Goal: Information Seeking & Learning: Check status

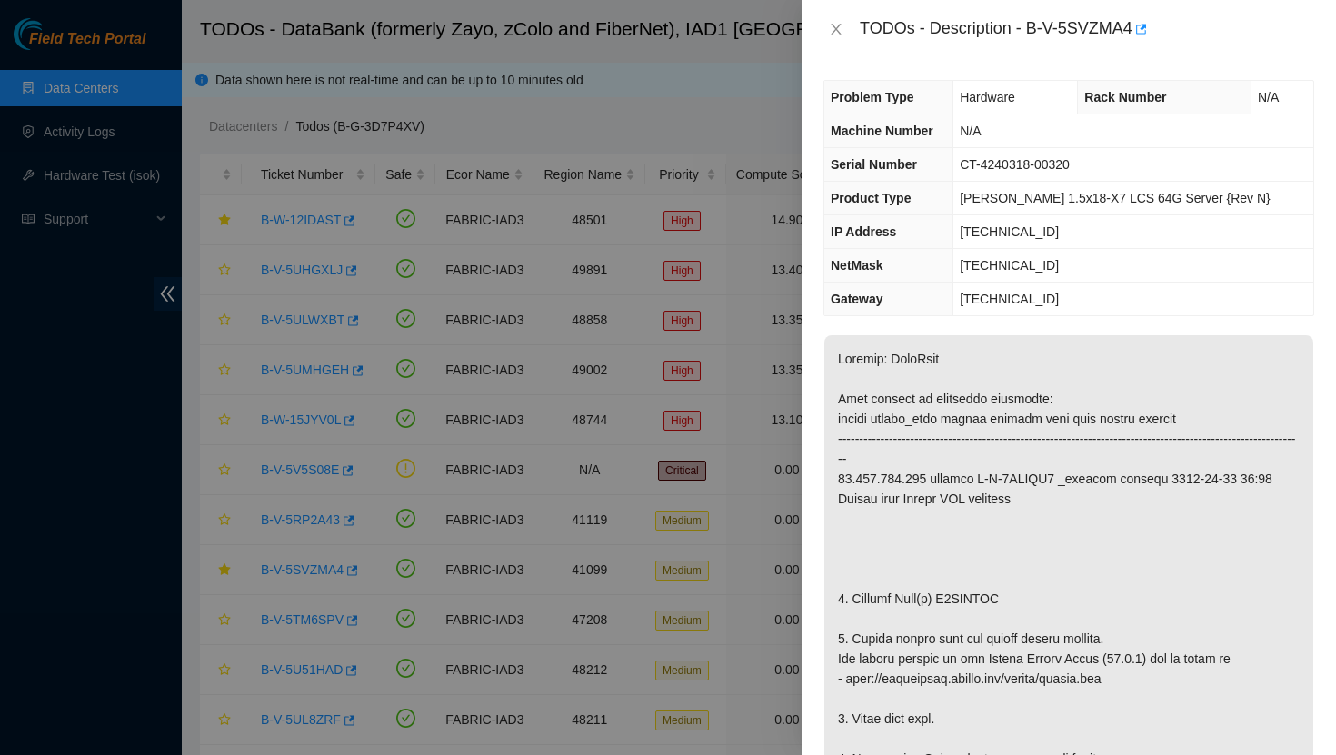
scroll to position [430, 0]
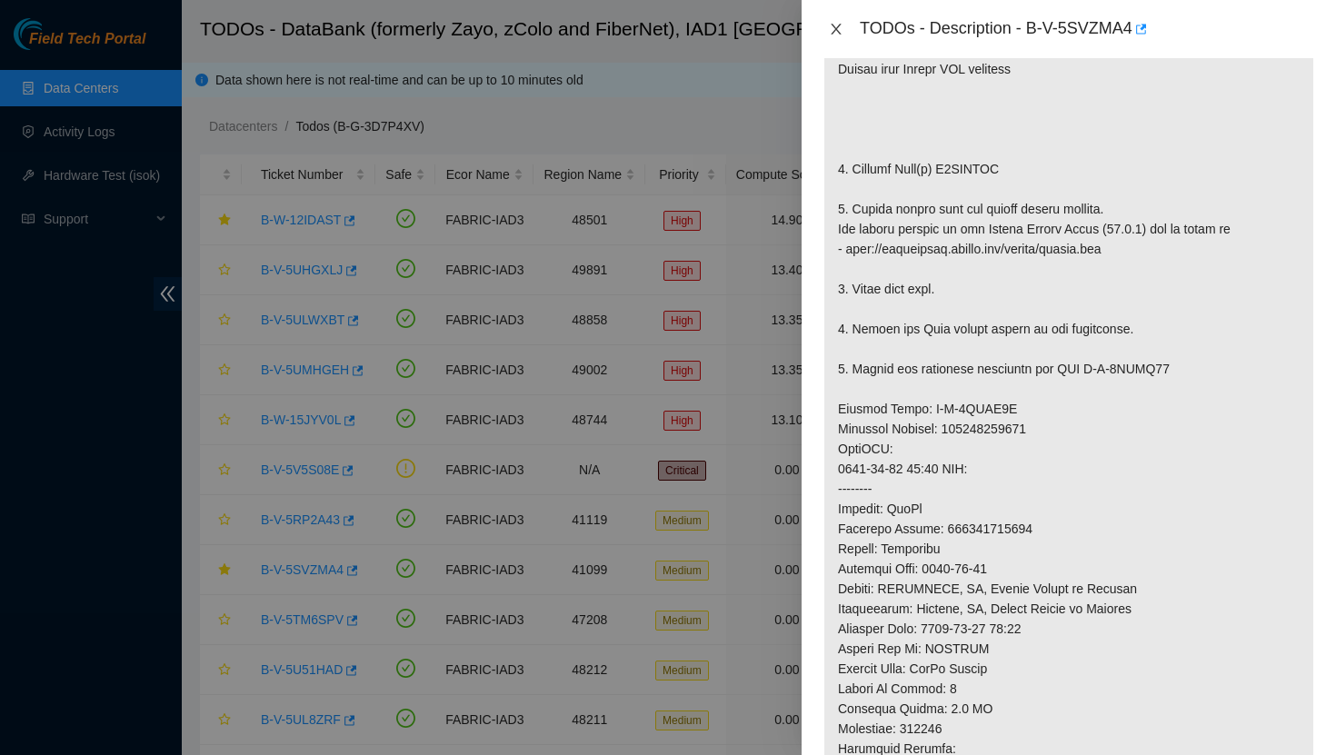
click at [836, 25] on icon "close" at bounding box center [836, 29] width 15 height 15
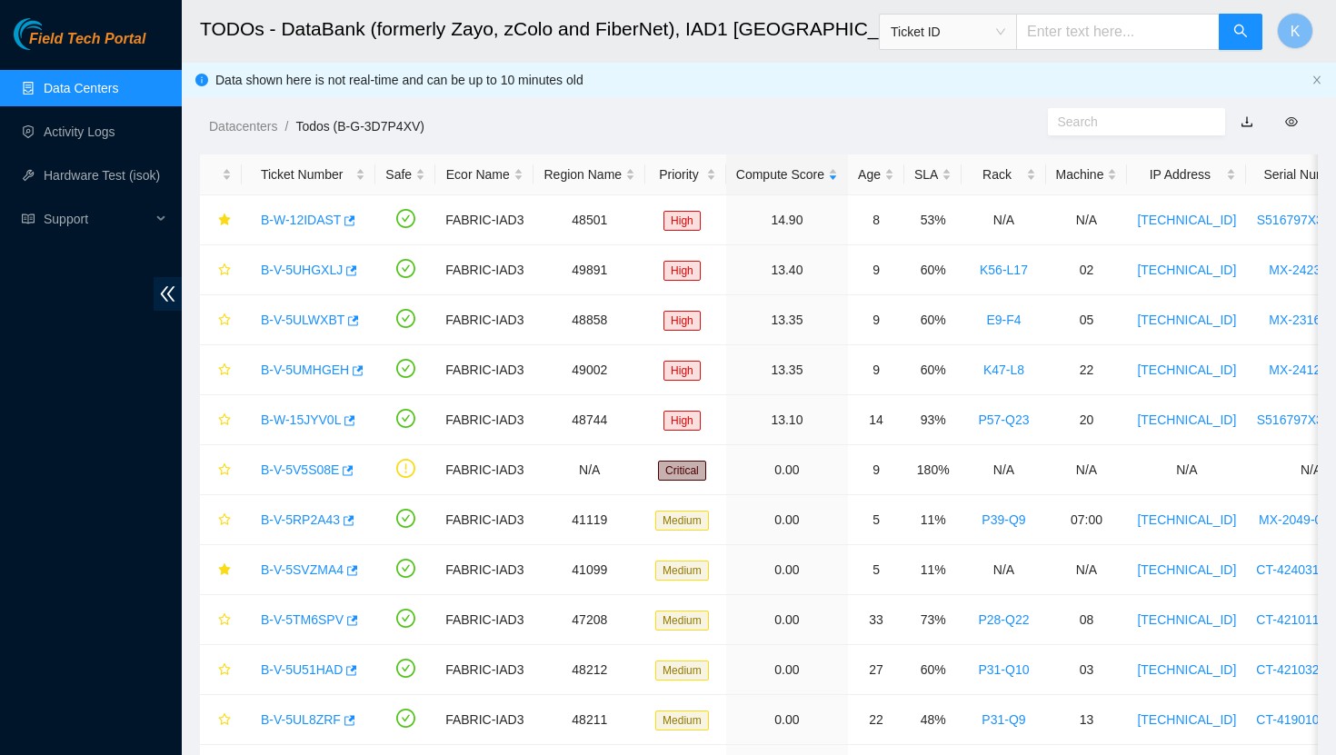
scroll to position [417, 0]
click at [75, 86] on link "Data Centers" at bounding box center [81, 88] width 75 height 15
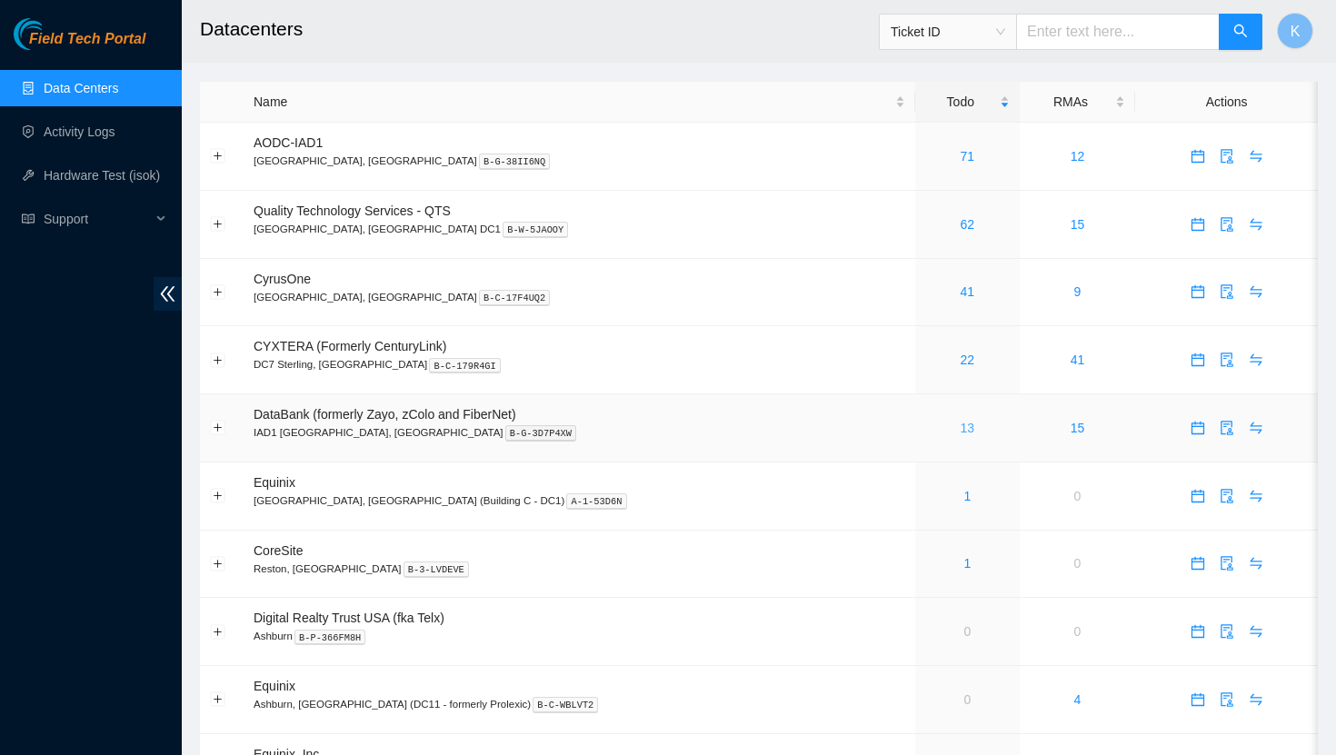
click at [960, 431] on link "13" at bounding box center [967, 428] width 15 height 15
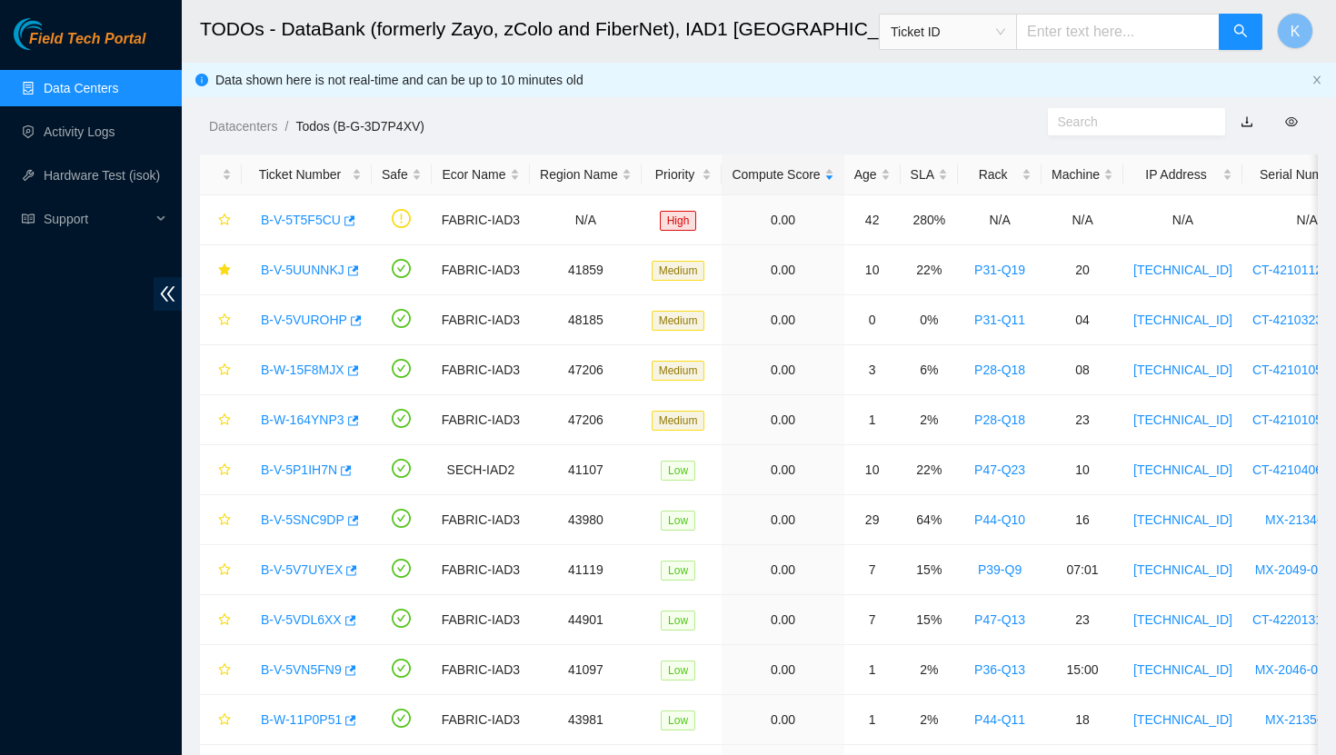
click at [114, 81] on link "Data Centers" at bounding box center [81, 88] width 75 height 15
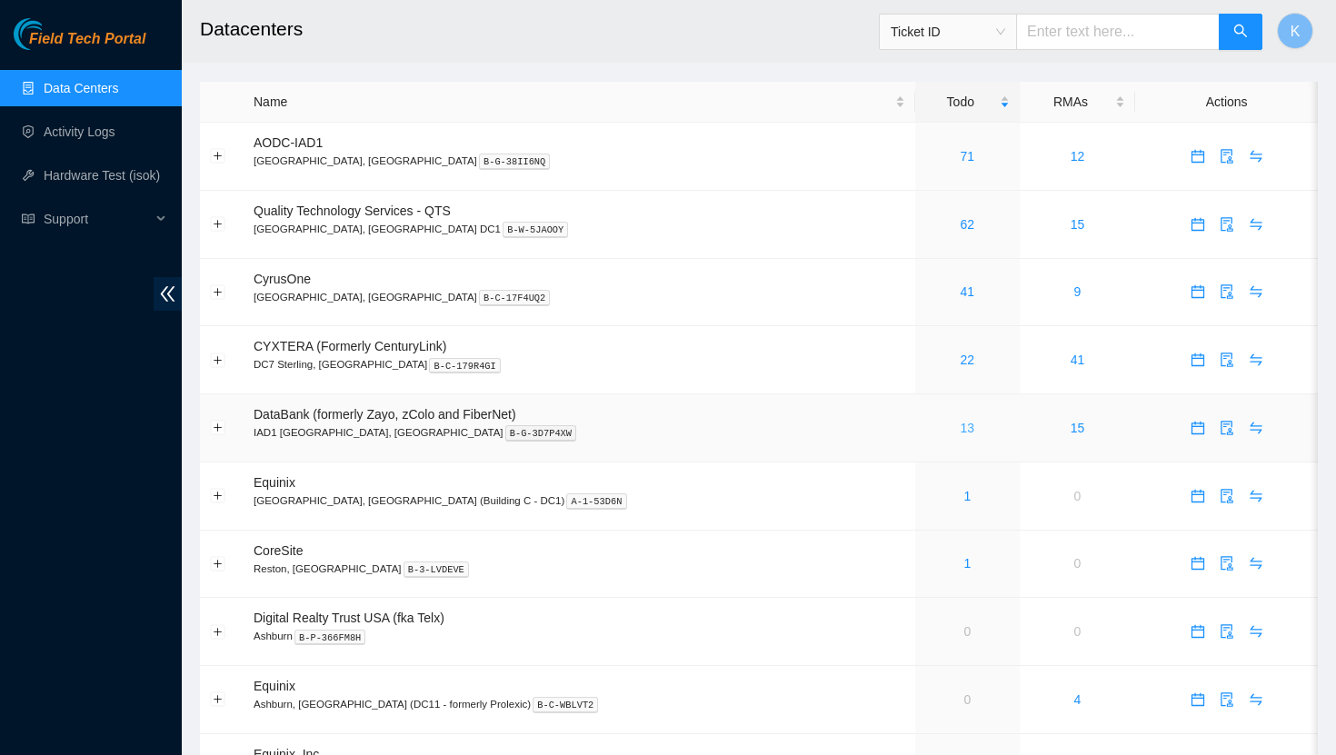
click at [960, 423] on link "13" at bounding box center [967, 428] width 15 height 15
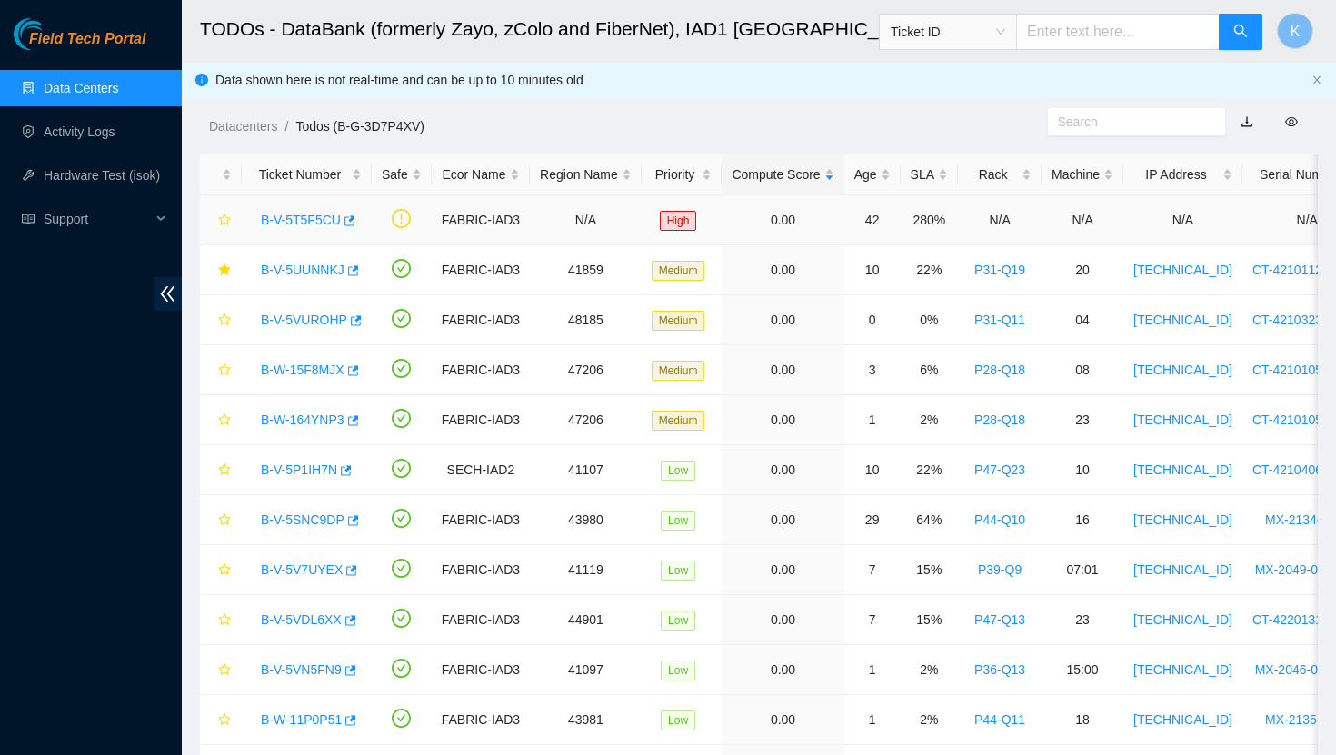
click at [315, 224] on link "B-V-5T5F5CU" at bounding box center [301, 220] width 80 height 15
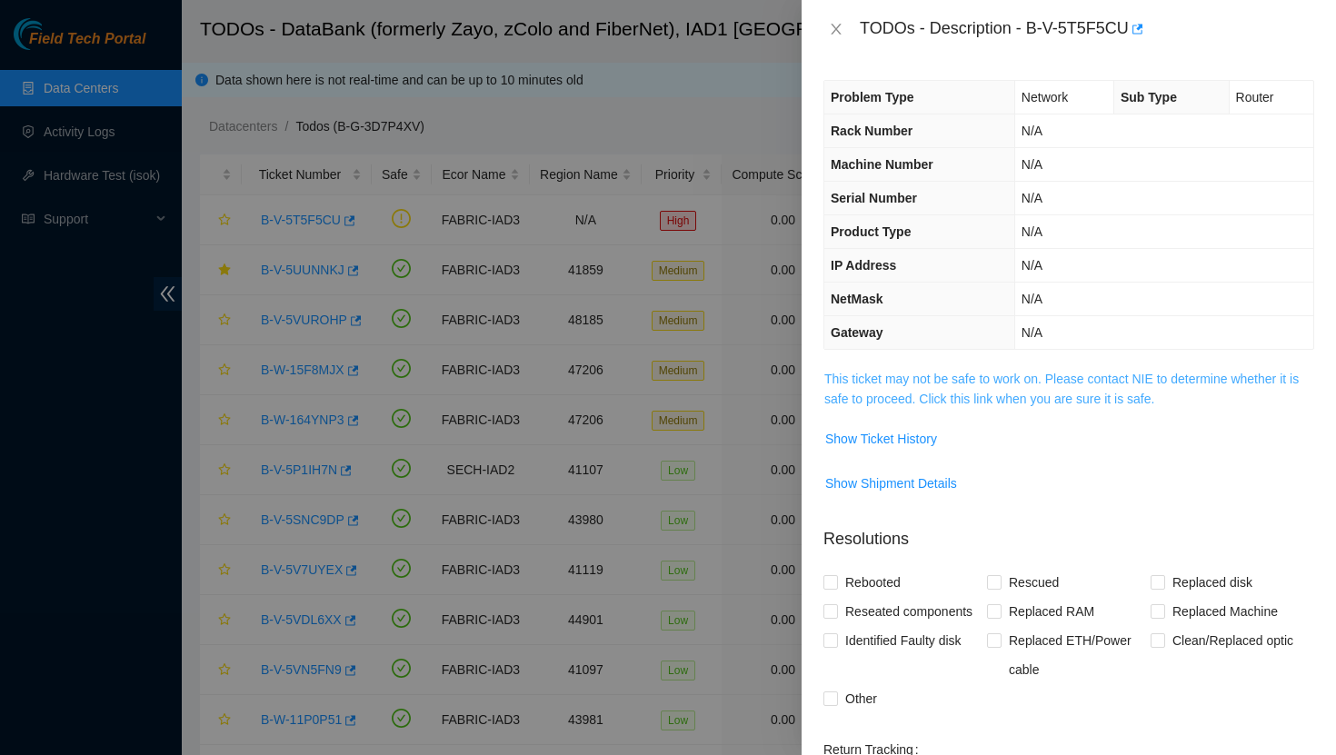
click at [913, 383] on link "This ticket may not be safe to work on. Please contact NIE to determine whether…" at bounding box center [1061, 389] width 474 height 35
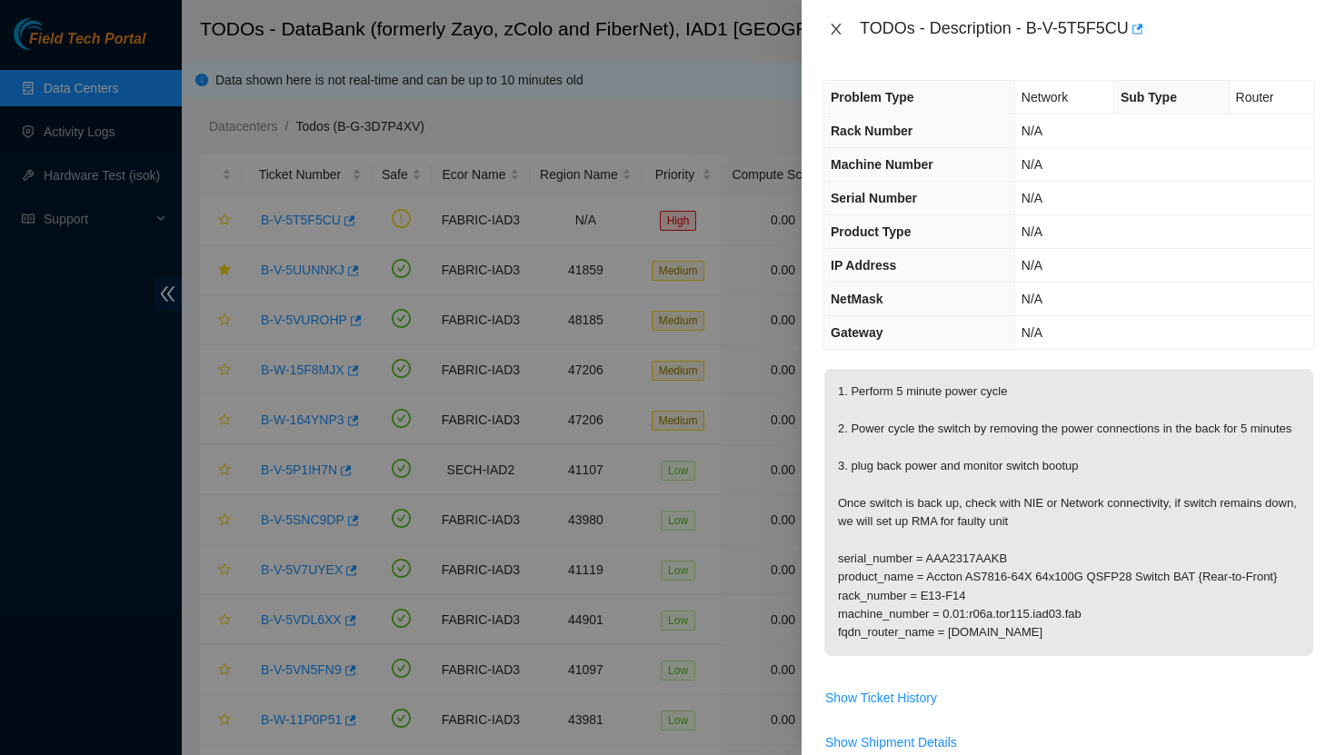
click at [841, 30] on icon "close" at bounding box center [836, 29] width 15 height 15
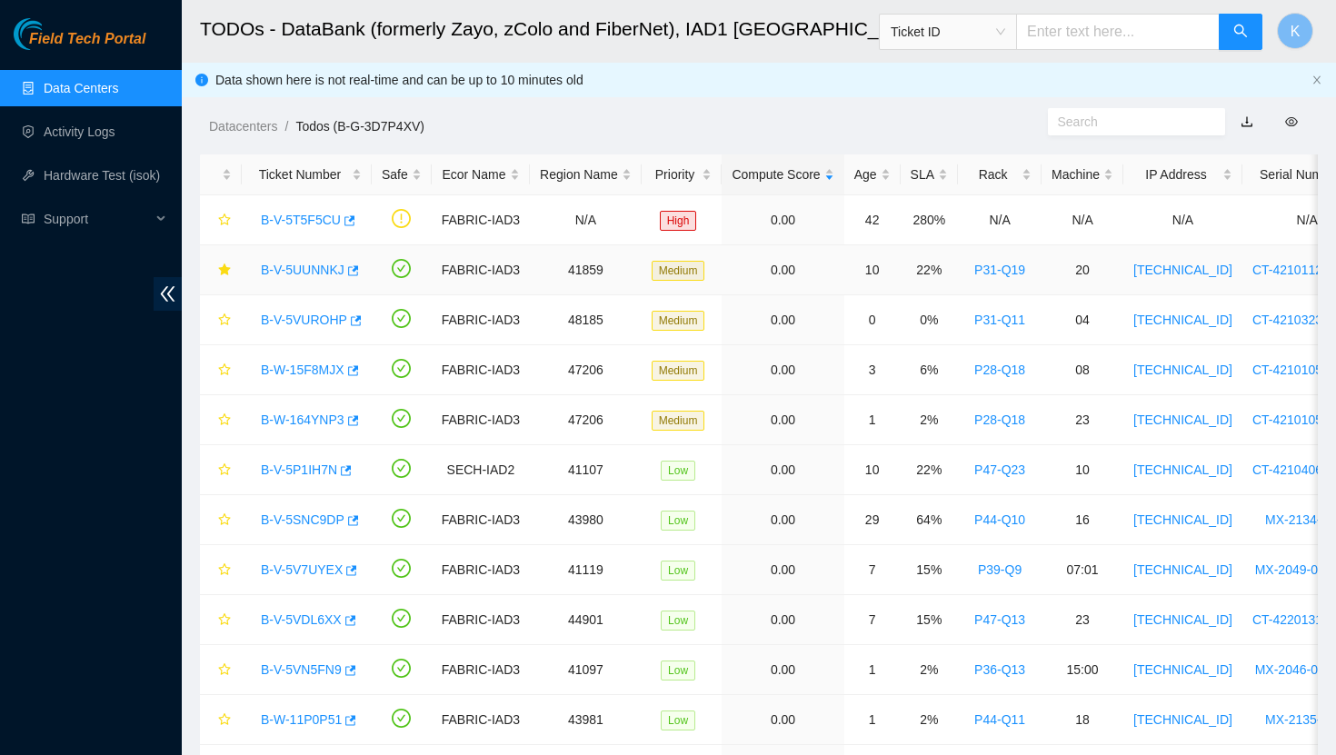
click at [304, 266] on link "B-V-5UUNNKJ" at bounding box center [303, 270] width 84 height 15
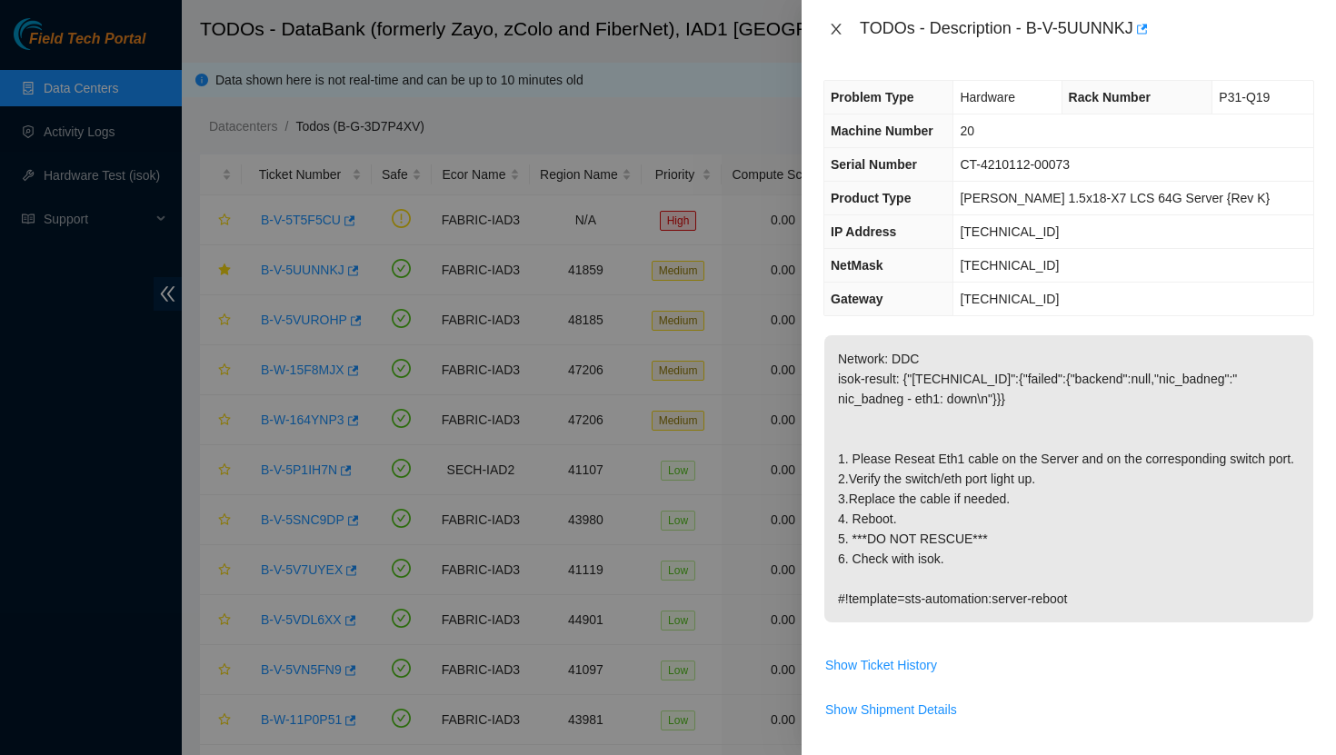
click at [830, 26] on icon "close" at bounding box center [836, 29] width 15 height 15
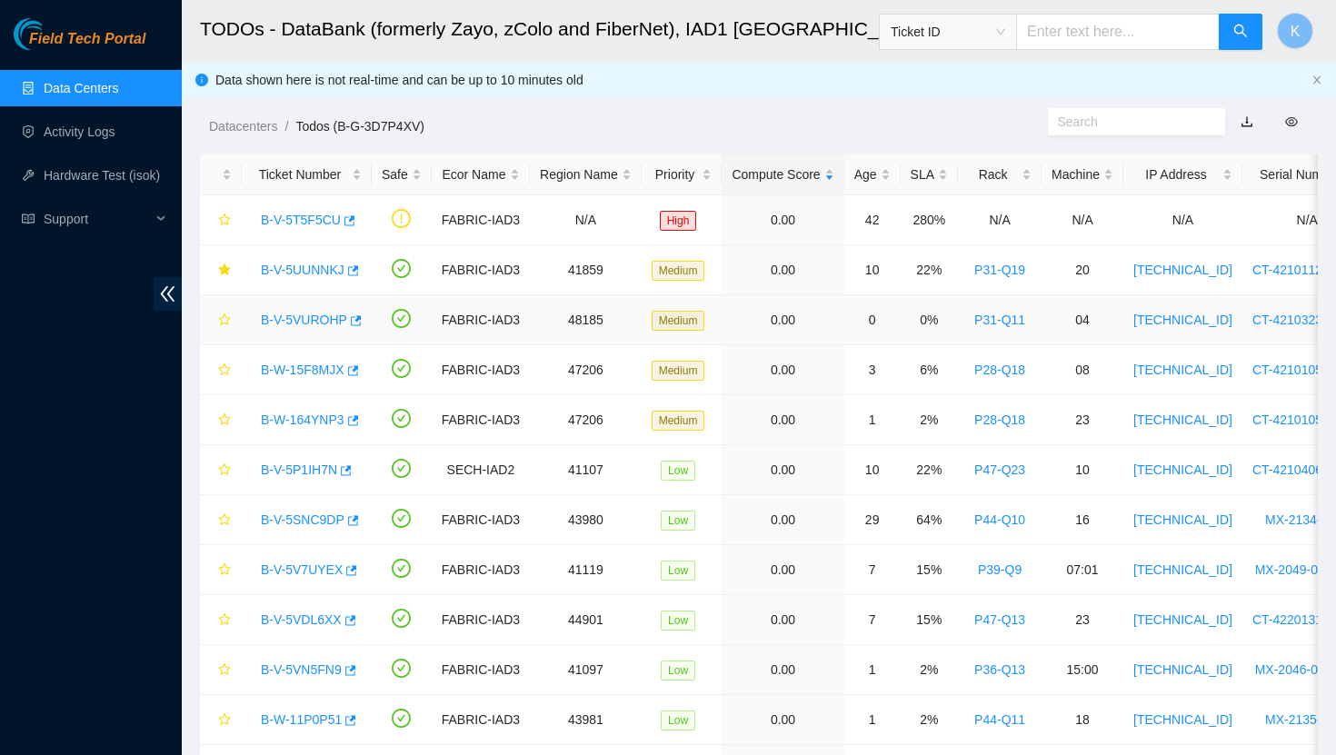
click at [311, 316] on link "B-V-5VUROHP" at bounding box center [304, 320] width 86 height 15
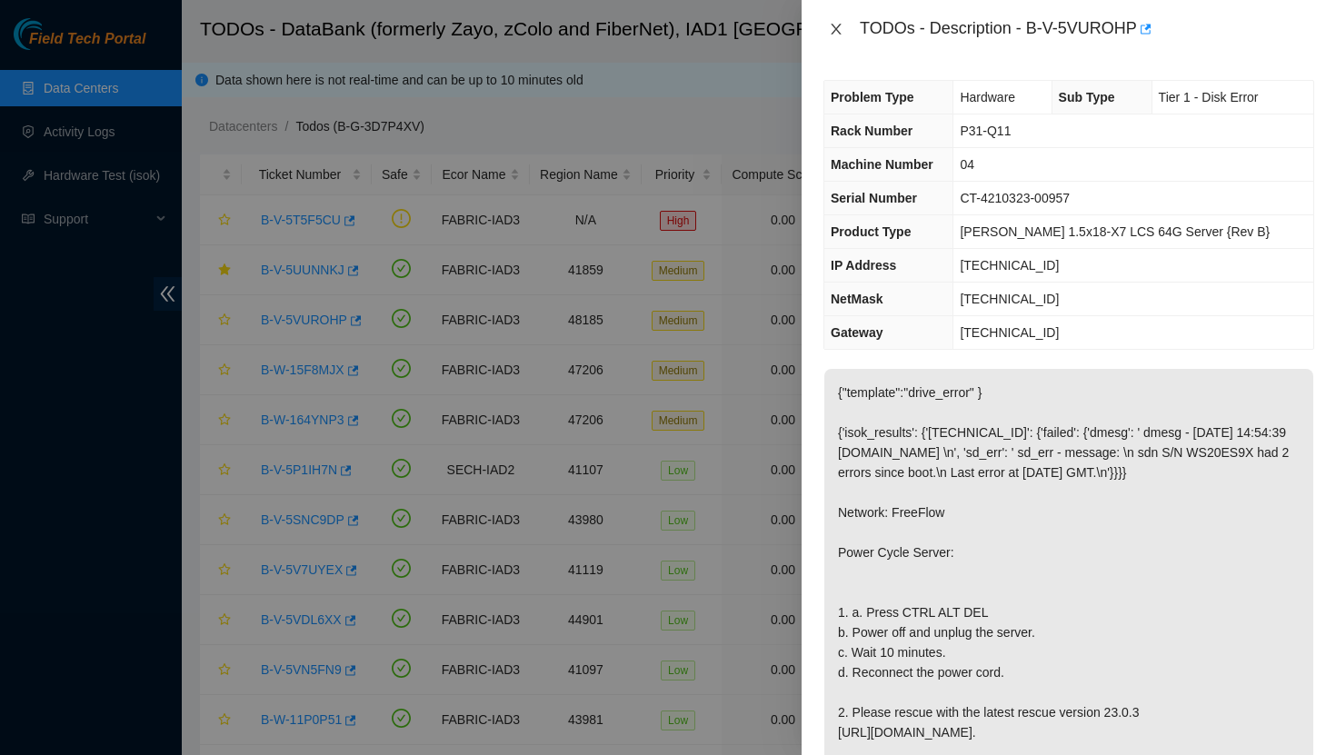
click at [834, 32] on icon "close" at bounding box center [836, 29] width 15 height 15
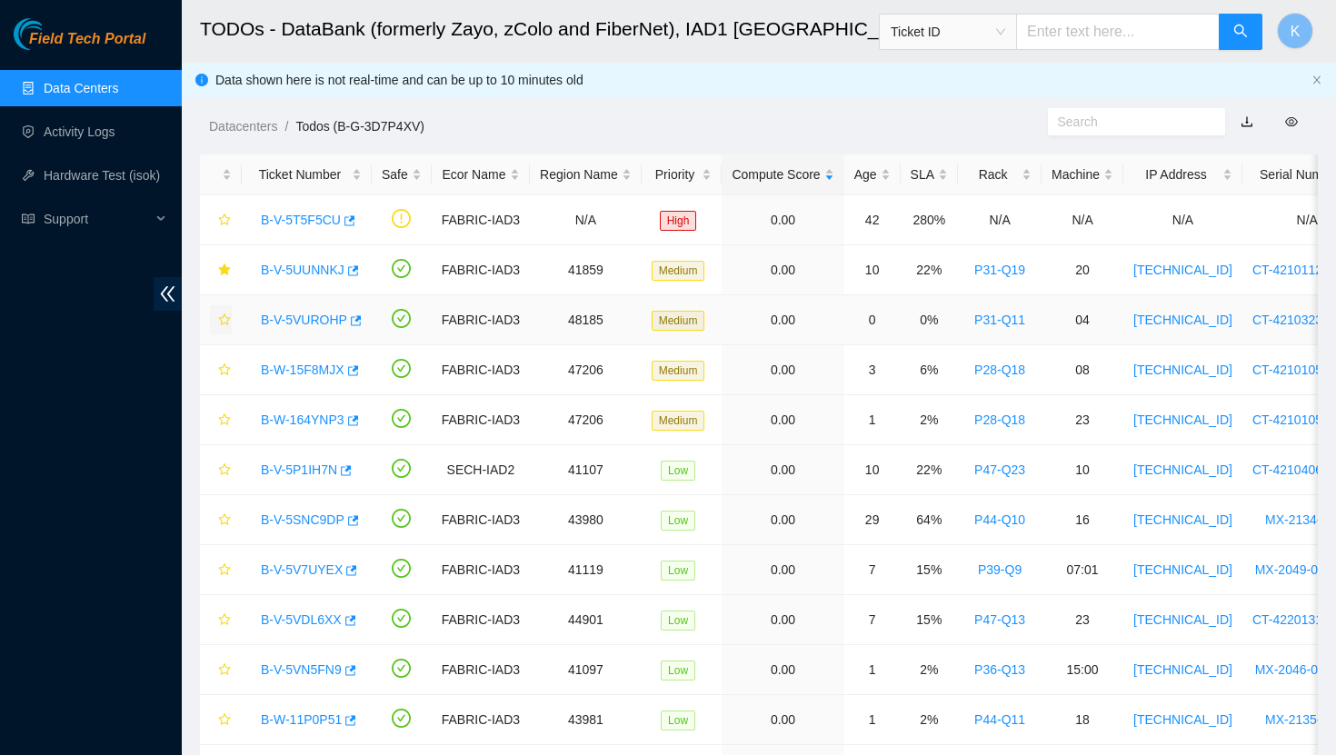
click at [222, 318] on icon "star" at bounding box center [224, 319] width 13 height 13
click at [222, 269] on icon "star" at bounding box center [224, 269] width 12 height 12
click at [309, 373] on link "B-W-15F8MJX" at bounding box center [303, 370] width 84 height 15
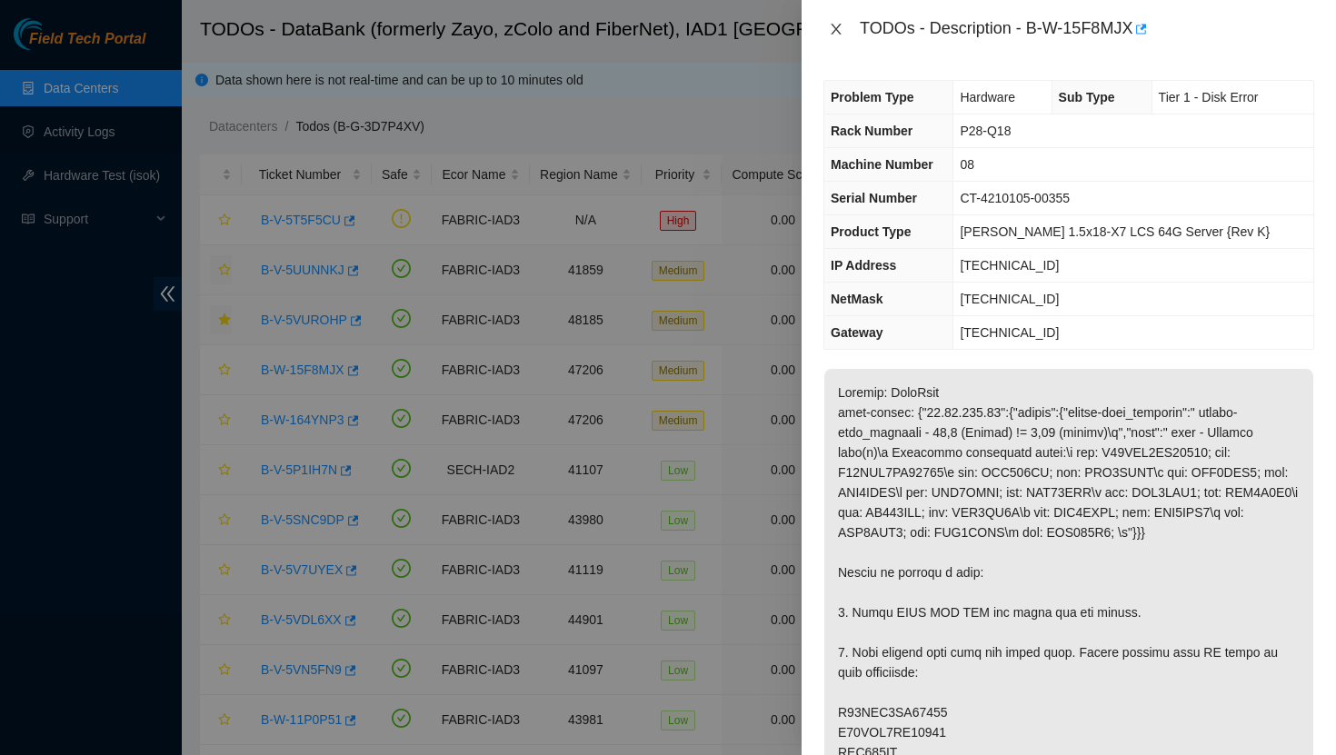
click at [834, 25] on icon "close" at bounding box center [836, 29] width 15 height 15
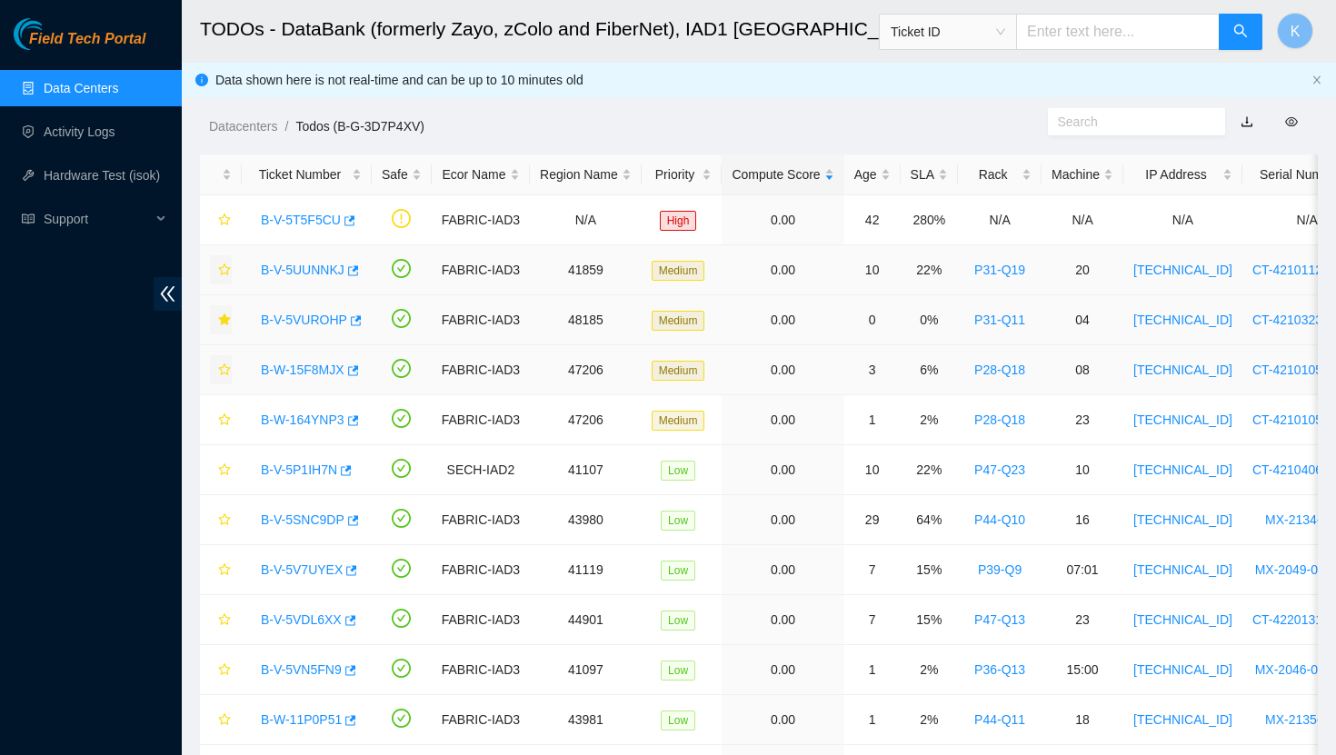
click at [223, 371] on icon "star" at bounding box center [224, 369] width 13 height 13
